Goal: Transaction & Acquisition: Book appointment/travel/reservation

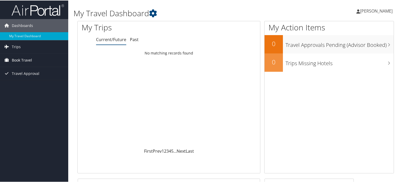
click at [20, 62] on span "Book Travel" at bounding box center [22, 59] width 20 height 13
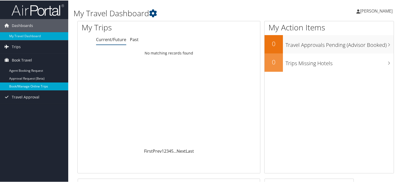
click at [23, 83] on link "Book/Manage Online Trips" at bounding box center [34, 86] width 68 height 8
